Goal: Information Seeking & Learning: Learn about a topic

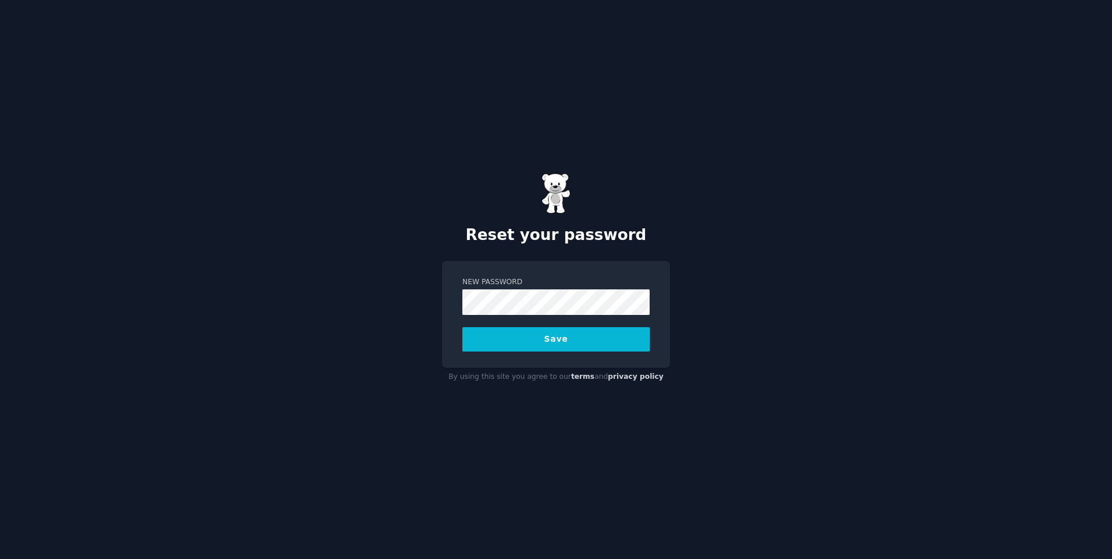
click at [516, 341] on button "Save" at bounding box center [555, 339] width 187 height 24
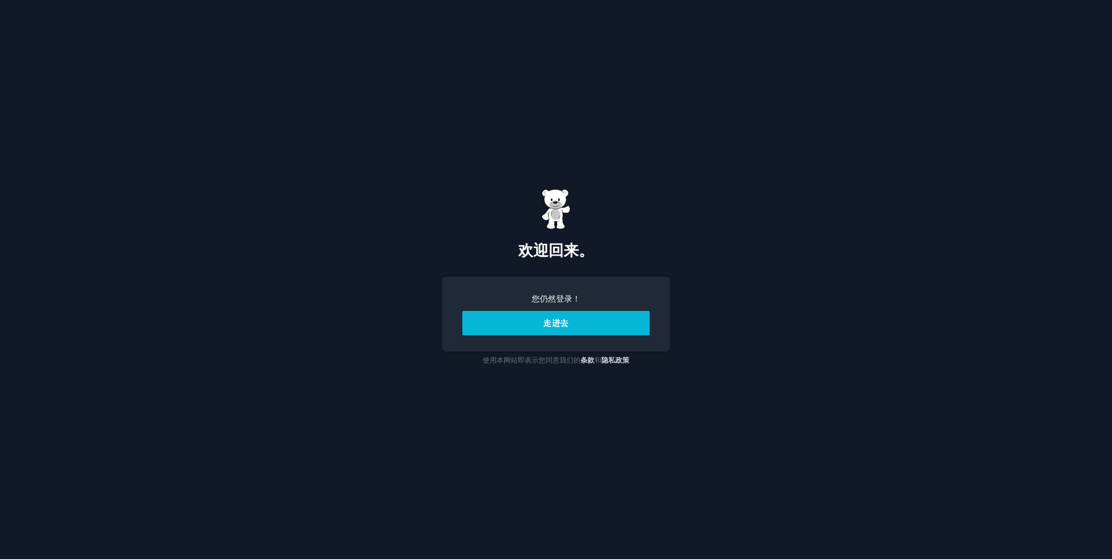
click at [506, 322] on button "走进去" at bounding box center [555, 323] width 187 height 24
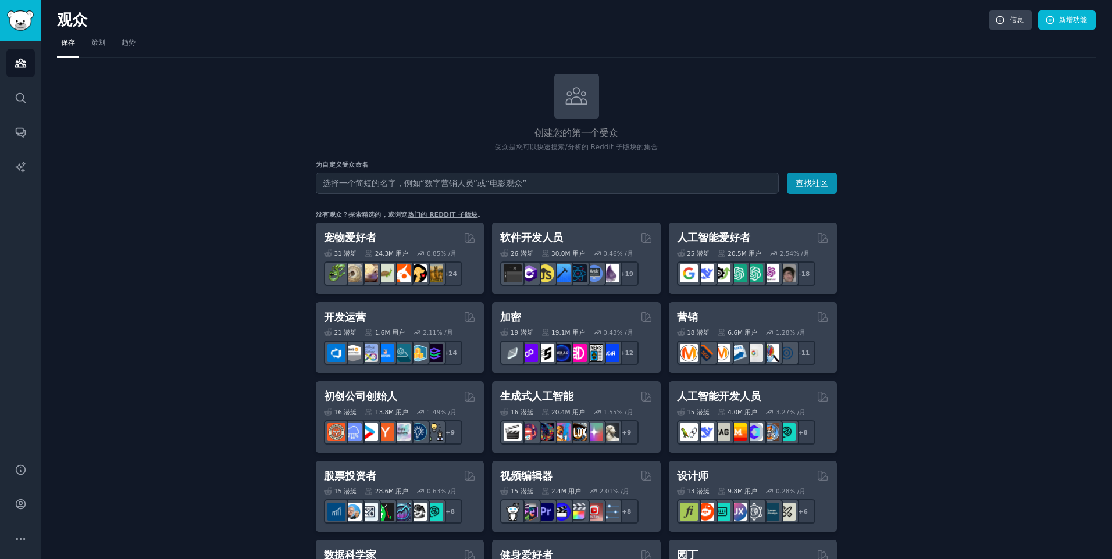
click at [461, 185] on input "text" at bounding box center [547, 184] width 463 height 22
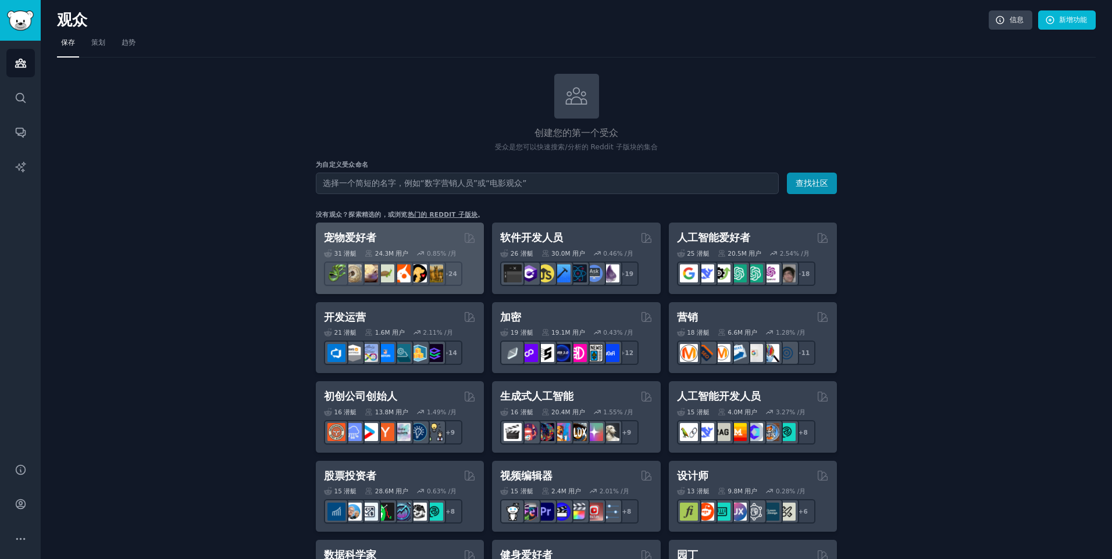
click at [422, 233] on div "宠物爱好者" at bounding box center [400, 238] width 152 height 15
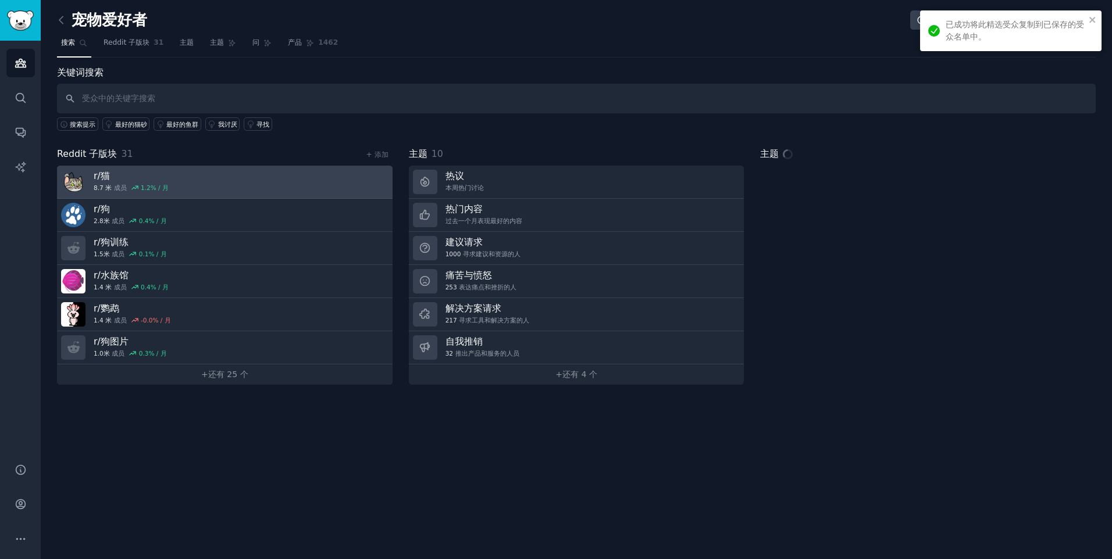
click at [155, 176] on h3 "r/猫" at bounding box center [131, 176] width 75 height 12
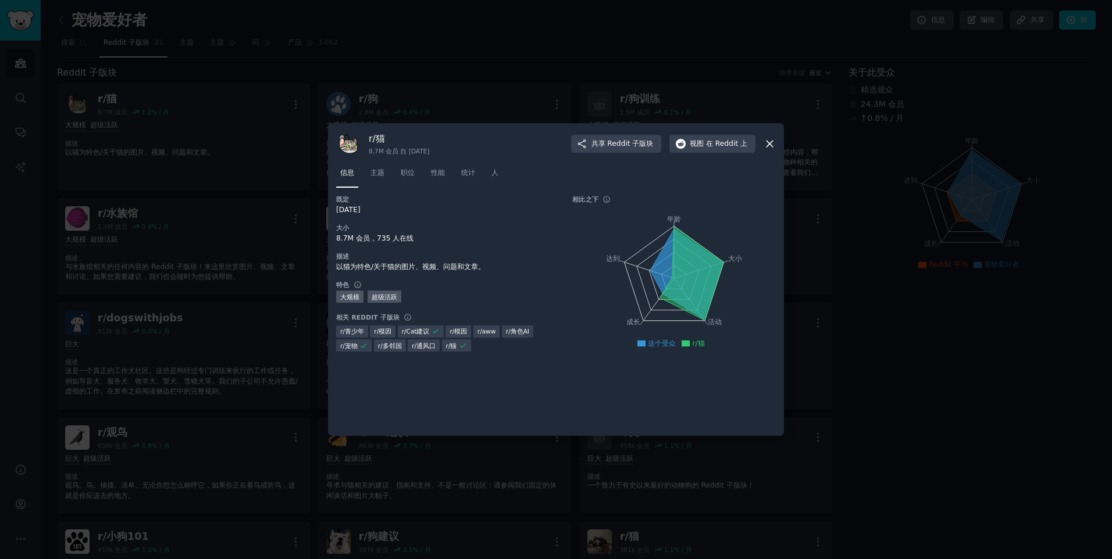
click at [771, 143] on icon at bounding box center [769, 144] width 12 height 12
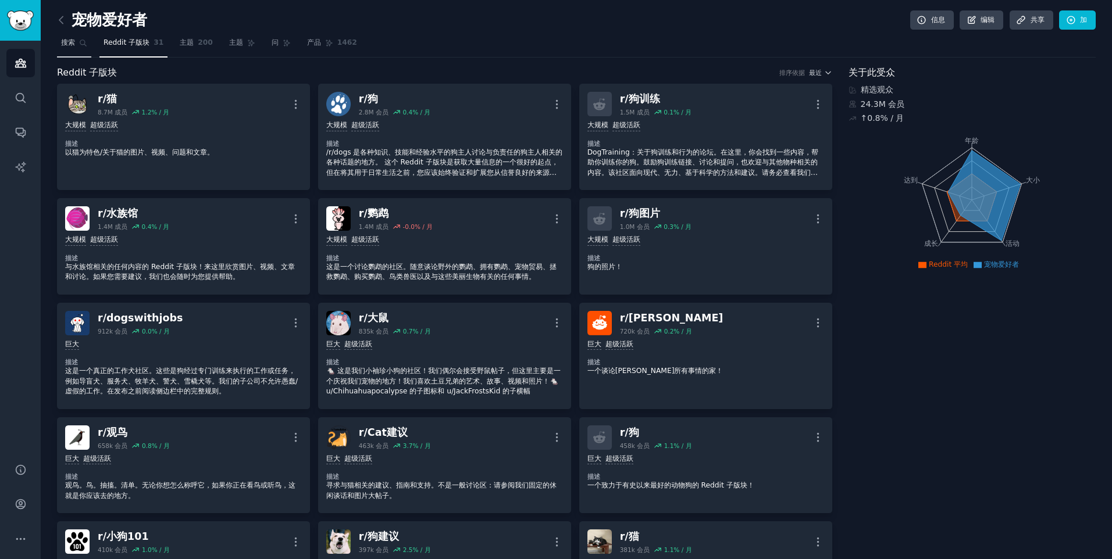
click at [83, 42] on icon at bounding box center [83, 43] width 8 height 8
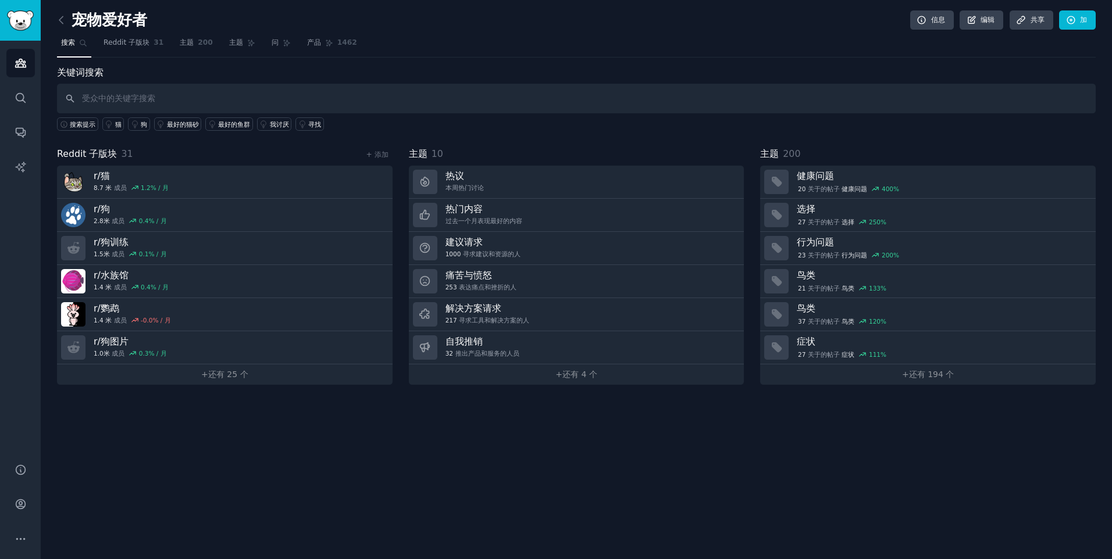
click at [197, 102] on input "text" at bounding box center [576, 99] width 1039 height 30
type input "m"
type input "猫砂铲"
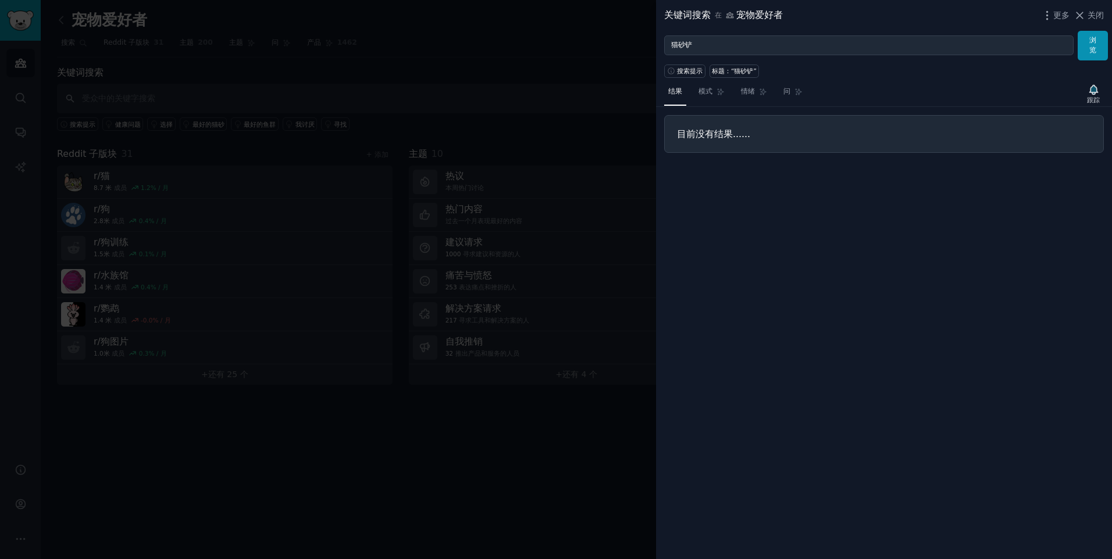
click at [456, 174] on div at bounding box center [556, 279] width 1112 height 559
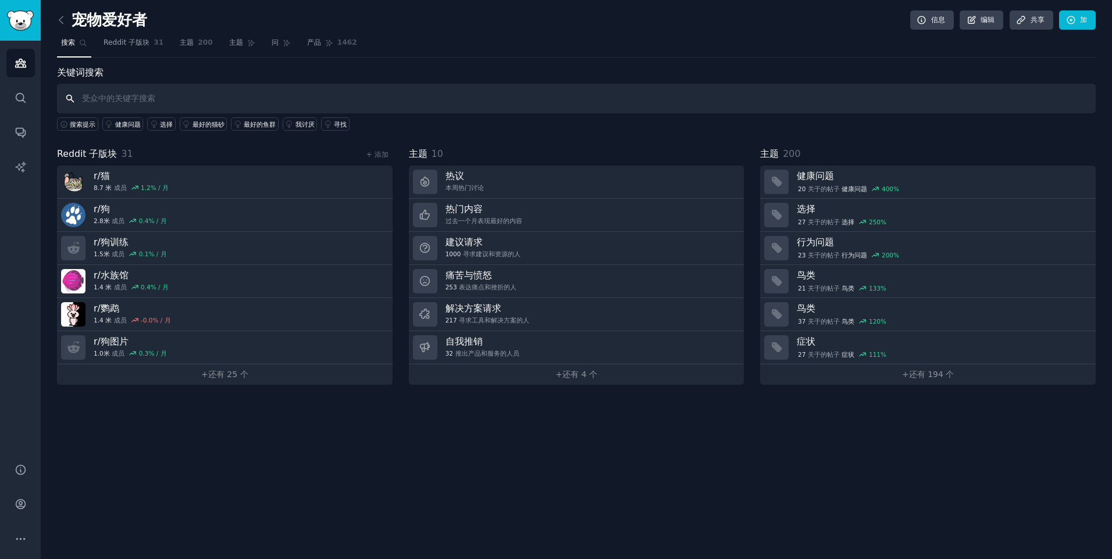
click at [118, 100] on input "text" at bounding box center [576, 99] width 1039 height 30
drag, startPoint x: 154, startPoint y: 105, endPoint x: 71, endPoint y: 97, distance: 83.5
click at [71, 97] on input "cat li" at bounding box center [576, 99] width 1039 height 30
paste input "Cat litter scoop"
type input "Cat litter scoop"
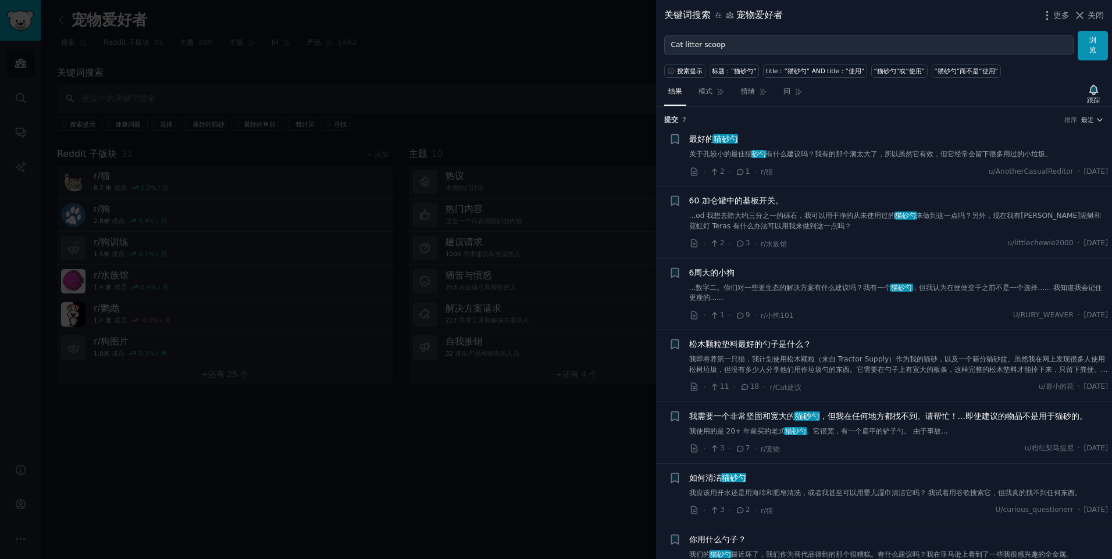
click at [550, 387] on div at bounding box center [556, 279] width 1112 height 559
